Goal: Task Accomplishment & Management: Manage account settings

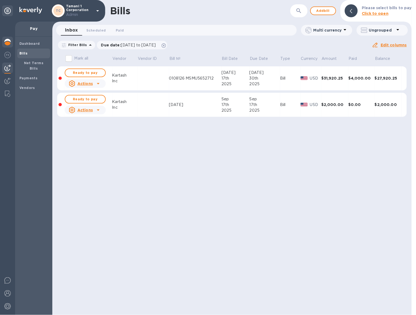
click at [10, 43] on img at bounding box center [7, 42] width 6 height 6
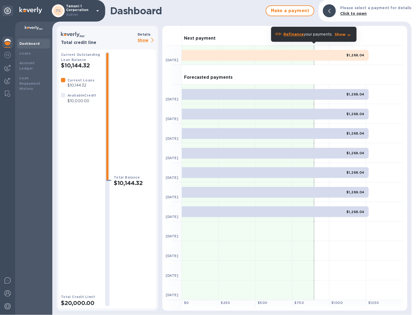
click at [148, 38] on p "Show" at bounding box center [147, 40] width 18 height 7
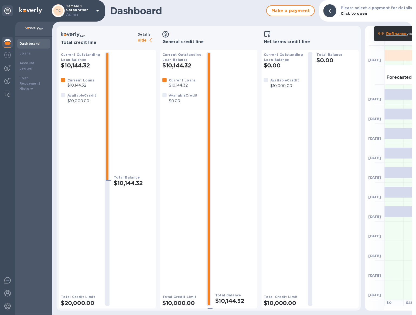
click at [148, 38] on p "Hide" at bounding box center [147, 40] width 18 height 7
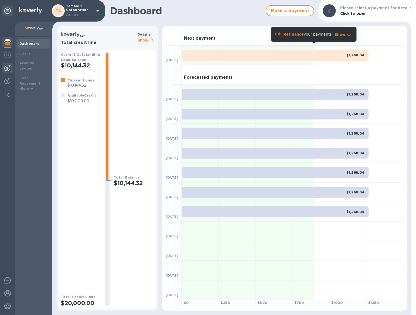
click at [4, 68] on img at bounding box center [7, 68] width 6 height 6
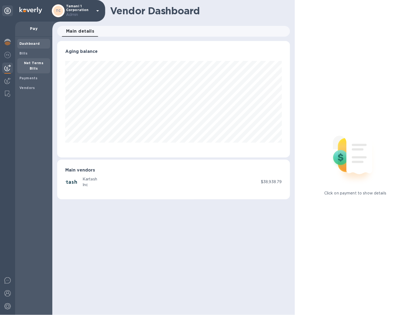
click at [30, 63] on b "Net Terms Bills" at bounding box center [34, 65] width 20 height 9
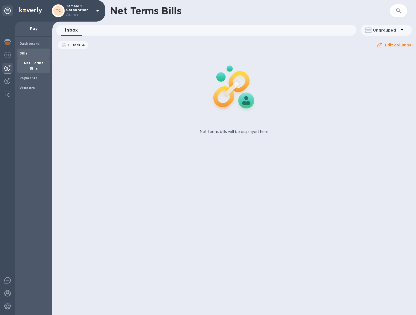
click at [28, 50] on div "Bills" at bounding box center [33, 54] width 33 height 10
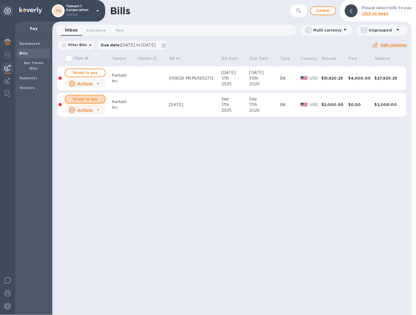
click at [88, 100] on span "Ready to pay" at bounding box center [85, 99] width 31 height 6
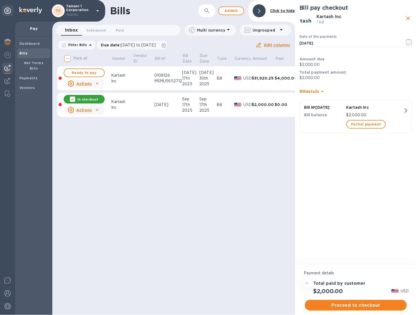
click at [364, 300] on button "Proceed to checkout" at bounding box center [356, 305] width 102 height 11
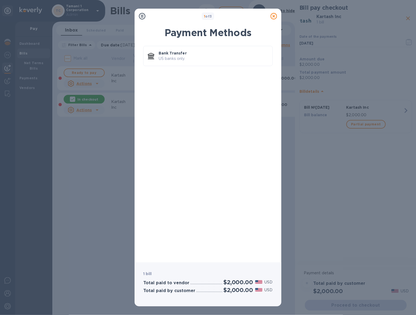
drag, startPoint x: 275, startPoint y: 19, endPoint x: 238, endPoint y: 38, distance: 41.9
click at [271, 21] on div at bounding box center [274, 16] width 11 height 11
click at [228, 52] on p "Bank Transfer" at bounding box center [214, 52] width 110 height 5
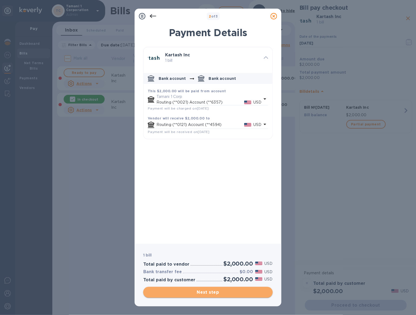
click at [240, 290] on span "Next step" at bounding box center [208, 292] width 121 height 6
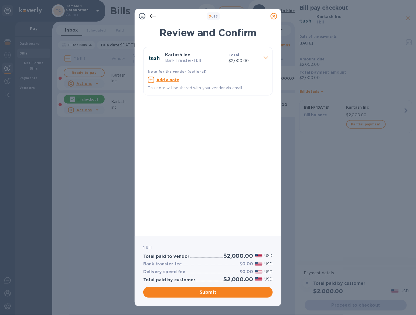
click at [154, 17] on icon at bounding box center [153, 16] width 6 height 6
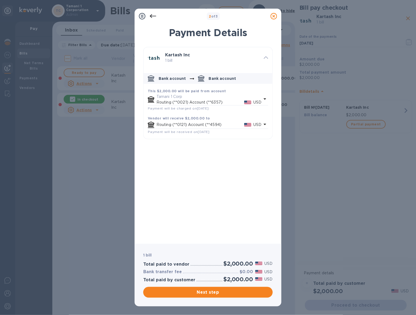
click at [156, 15] on icon at bounding box center [153, 16] width 6 height 6
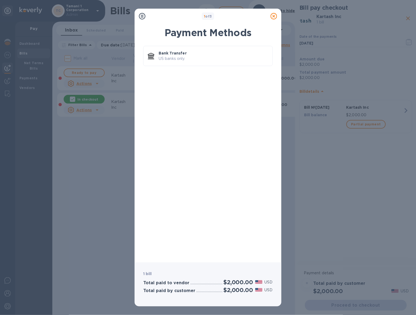
click at [276, 20] on div at bounding box center [274, 16] width 11 height 11
click at [273, 18] on icon at bounding box center [274, 16] width 6 height 6
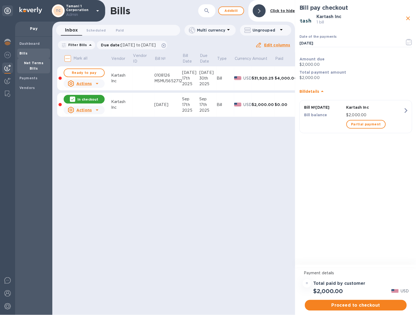
click at [32, 61] on b "Net Terms Bills" at bounding box center [34, 65] width 20 height 9
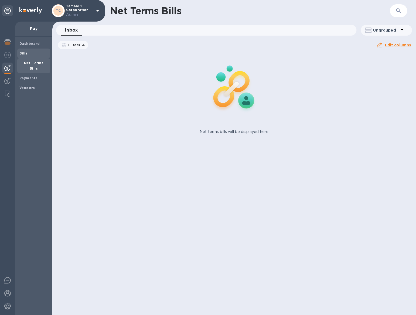
click at [29, 54] on span "Bills" at bounding box center [33, 53] width 29 height 5
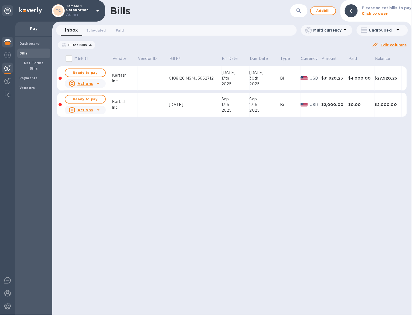
click at [9, 43] on img at bounding box center [7, 42] width 6 height 6
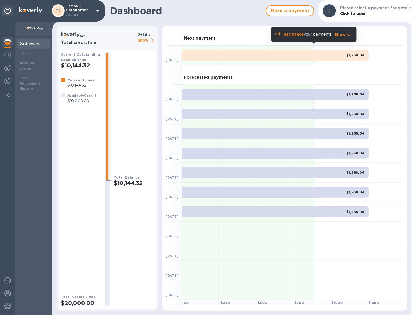
click at [143, 43] on p "Show" at bounding box center [147, 40] width 18 height 7
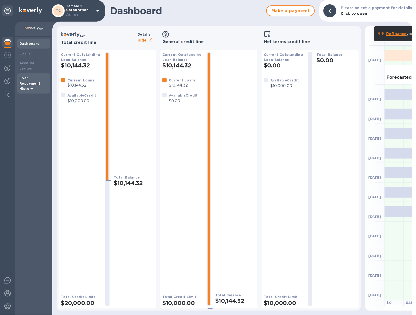
click at [40, 82] on div "Loan Repayment History" at bounding box center [33, 84] width 29 height 16
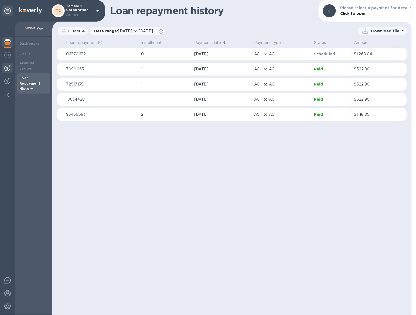
click at [7, 72] on div at bounding box center [7, 68] width 11 height 11
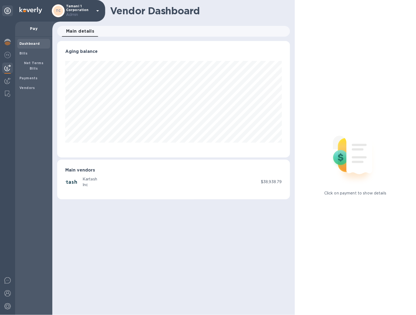
scroll to position [117, 233]
click at [35, 54] on span "Bills" at bounding box center [33, 53] width 29 height 5
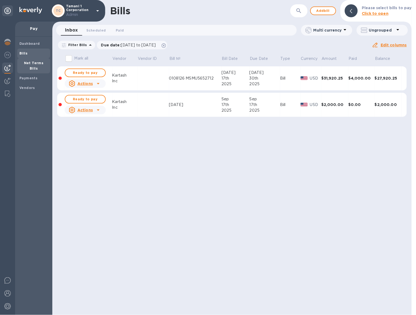
click at [42, 64] on b "Net Terms Bills" at bounding box center [34, 65] width 20 height 9
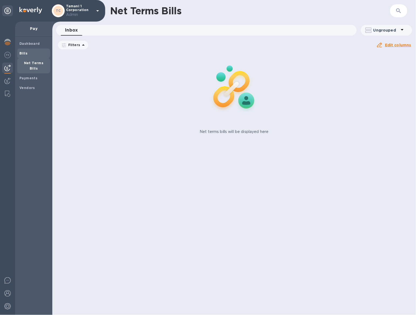
click at [25, 52] on b "Bills" at bounding box center [23, 53] width 8 height 4
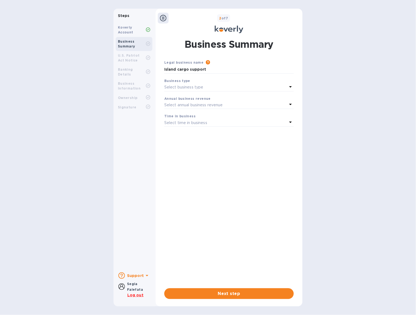
click at [151, 145] on div "Koverly Account Business Summary U.S. Patriot Act Notice Banking Details Busine…" at bounding box center [134, 145] width 41 height 248
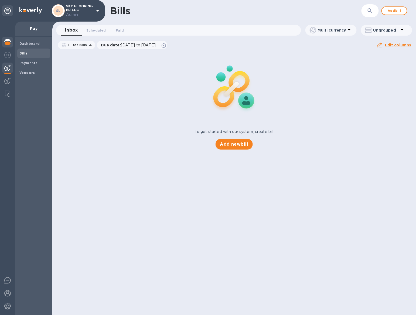
click at [6, 43] on img at bounding box center [7, 42] width 6 height 6
